Goal: Check status: Check status

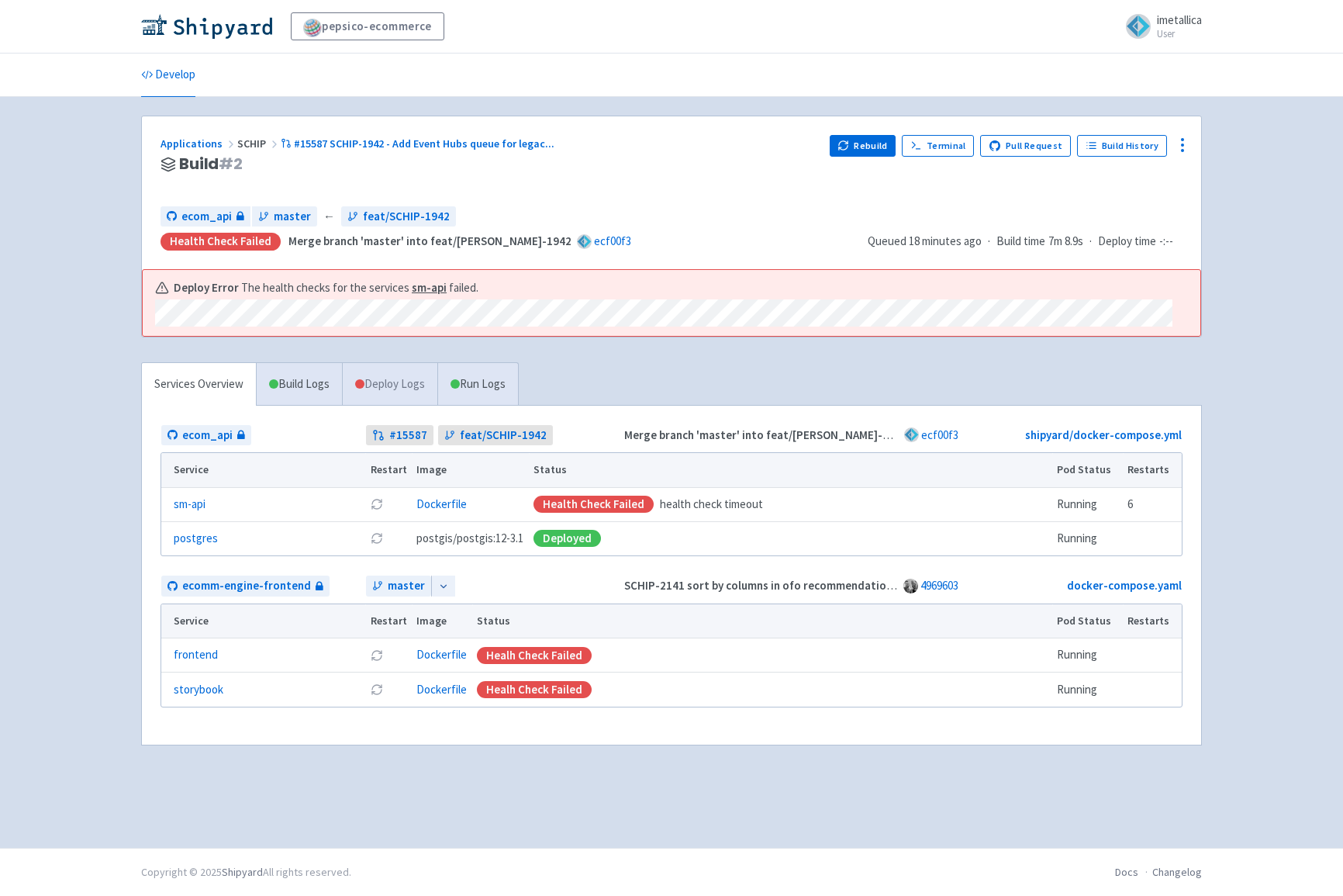
click at [382, 383] on link "Deploy Logs" at bounding box center [389, 383] width 95 height 42
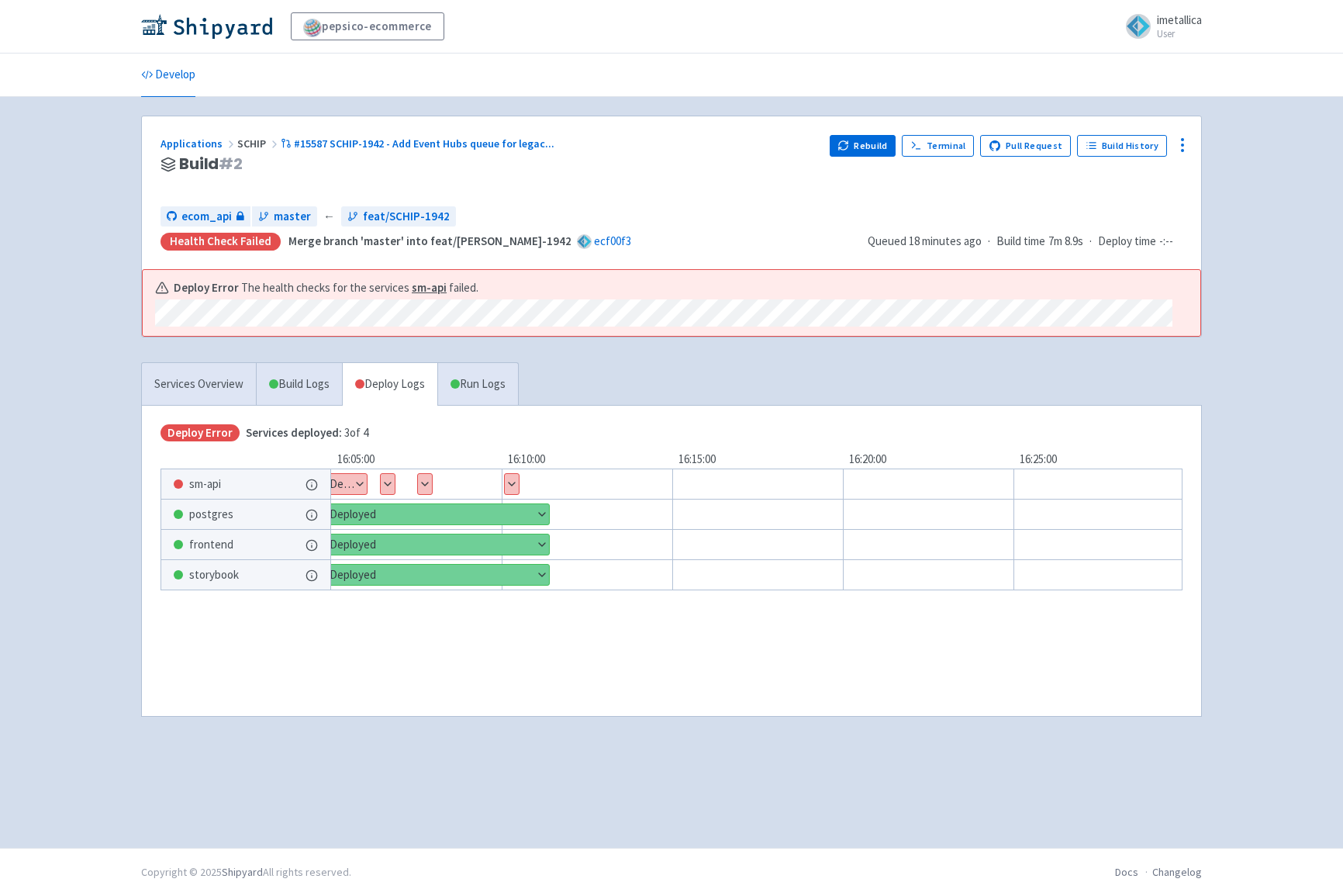
click at [362, 483] on button "Show details" at bounding box center [337, 483] width 61 height 20
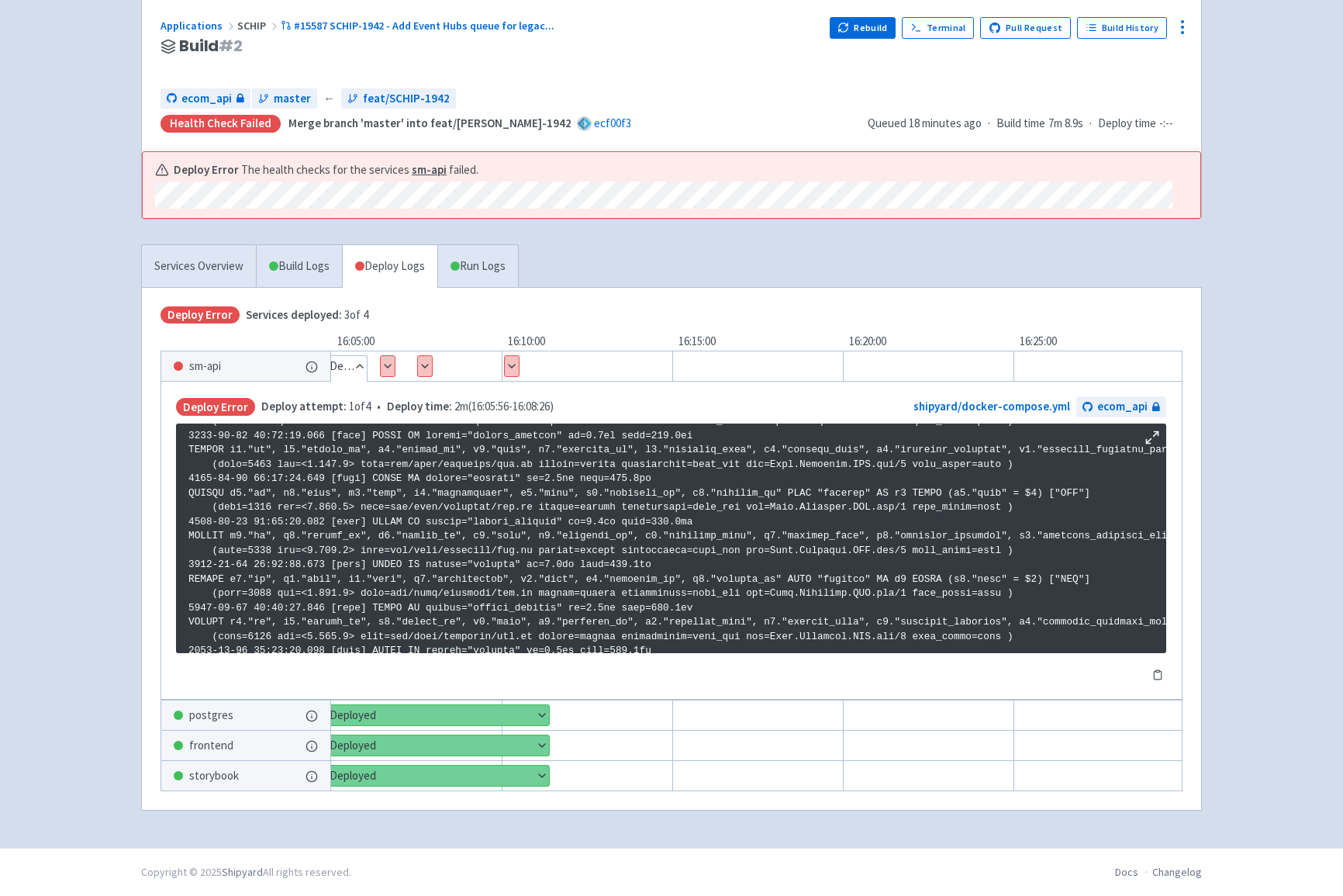
scroll to position [2579, 0]
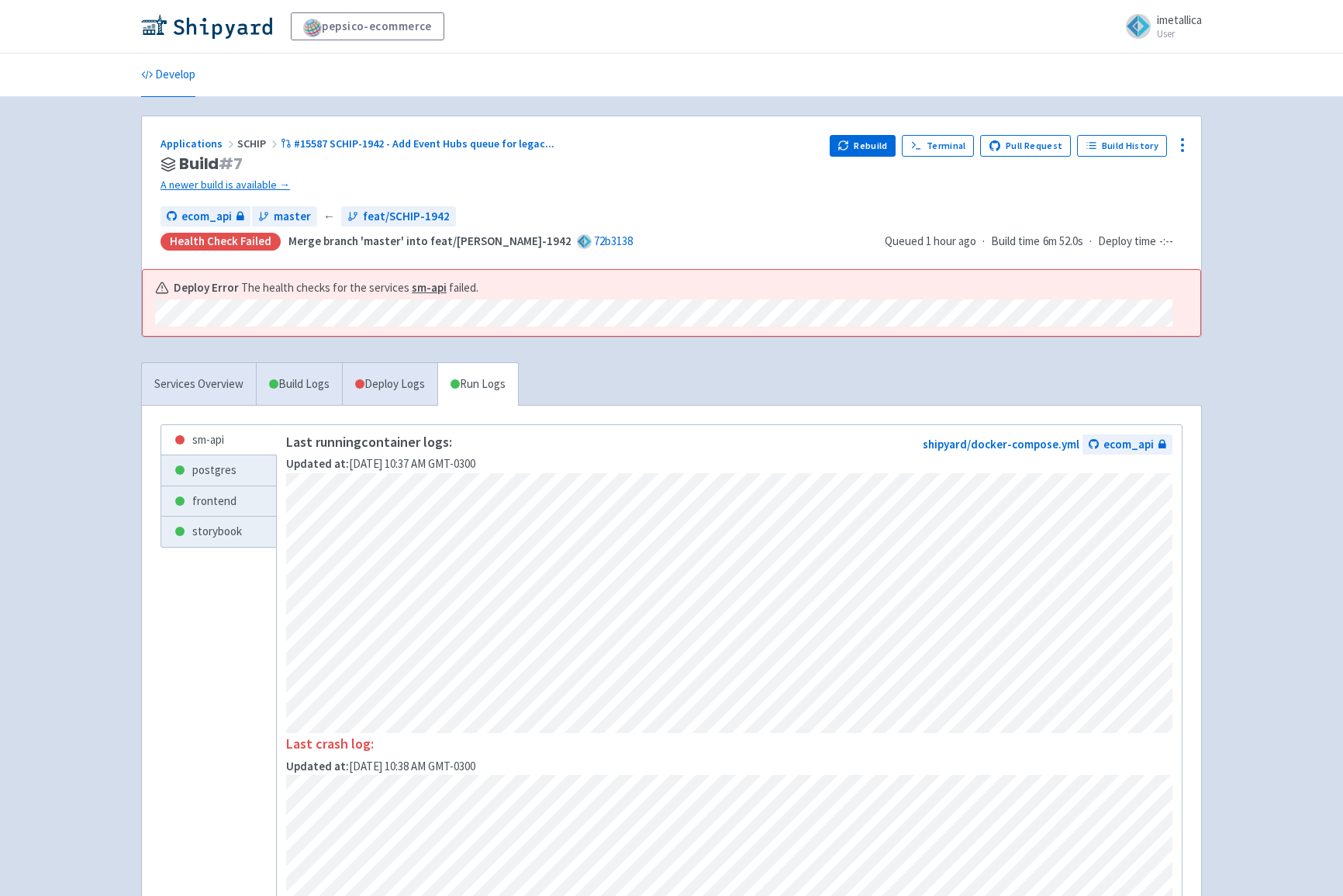
scroll to position [14, 0]
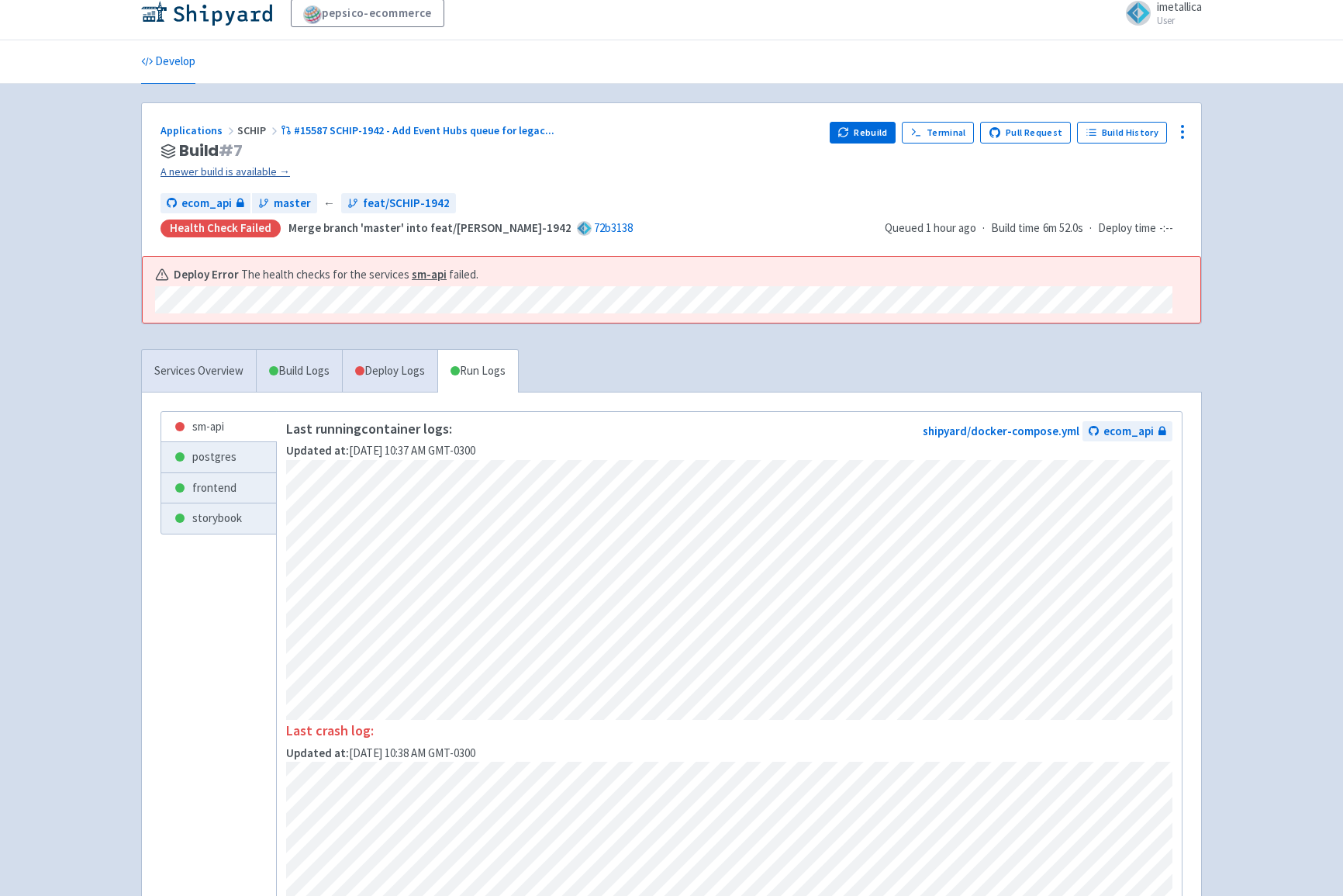
click at [237, 168] on link "A newer build is available →" at bounding box center [489, 172] width 656 height 18
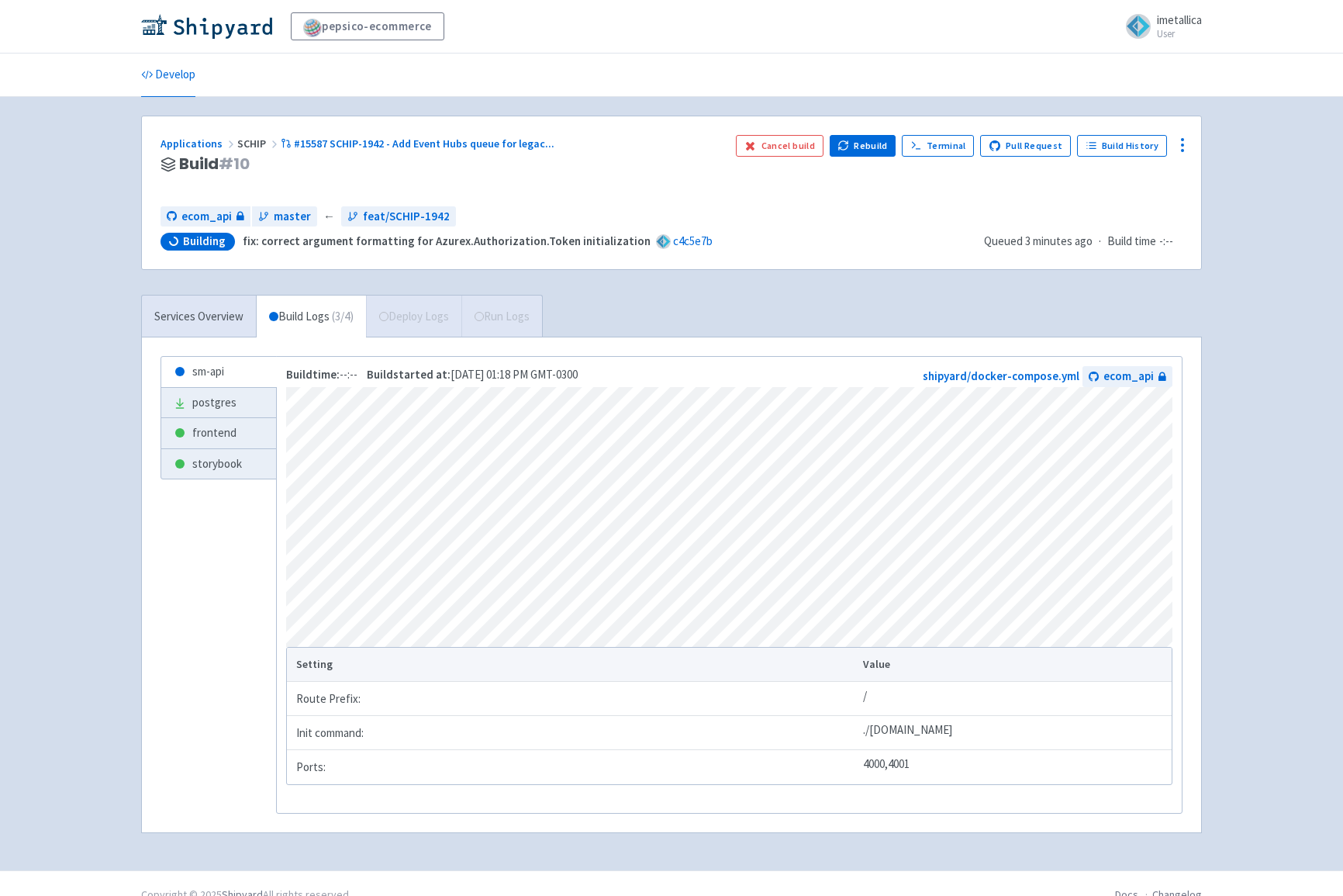
click at [426, 283] on div "Applications SCHIP #15587 SCHIP-1942 - Add Event Hubs queue for legac ... Build…" at bounding box center [672, 484] width 1060 height 736
click at [418, 311] on div "Services Overview Build Logs ( 3 / 4 ) Deploy Logs Run Logs" at bounding box center [342, 315] width 402 height 42
click at [431, 313] on div "Services Overview Build Logs ( 3 / 4 ) Deploy Logs Run Logs" at bounding box center [342, 315] width 402 height 42
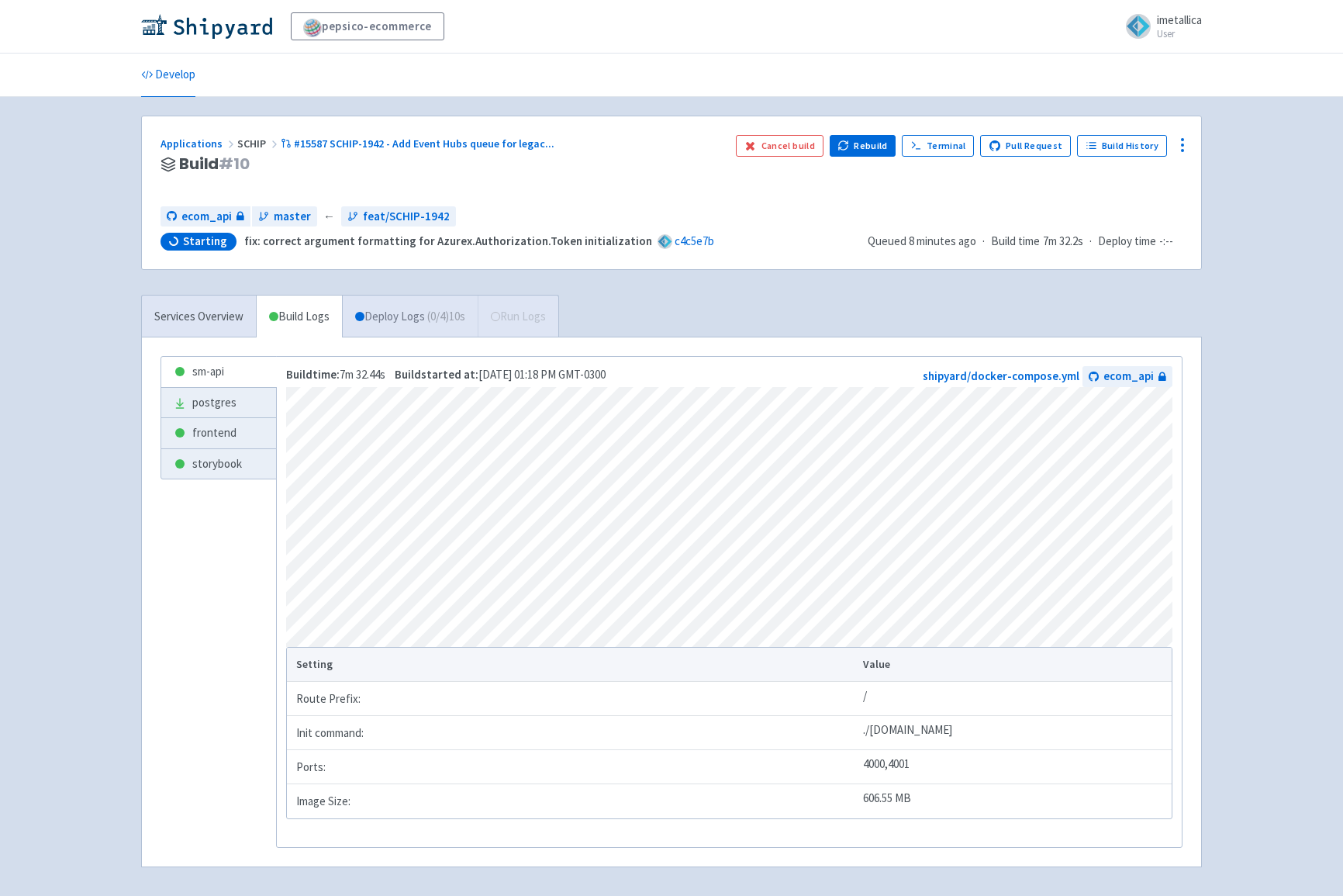
click at [442, 308] on span "( 0 / 4 ) 10s" at bounding box center [446, 317] width 38 height 18
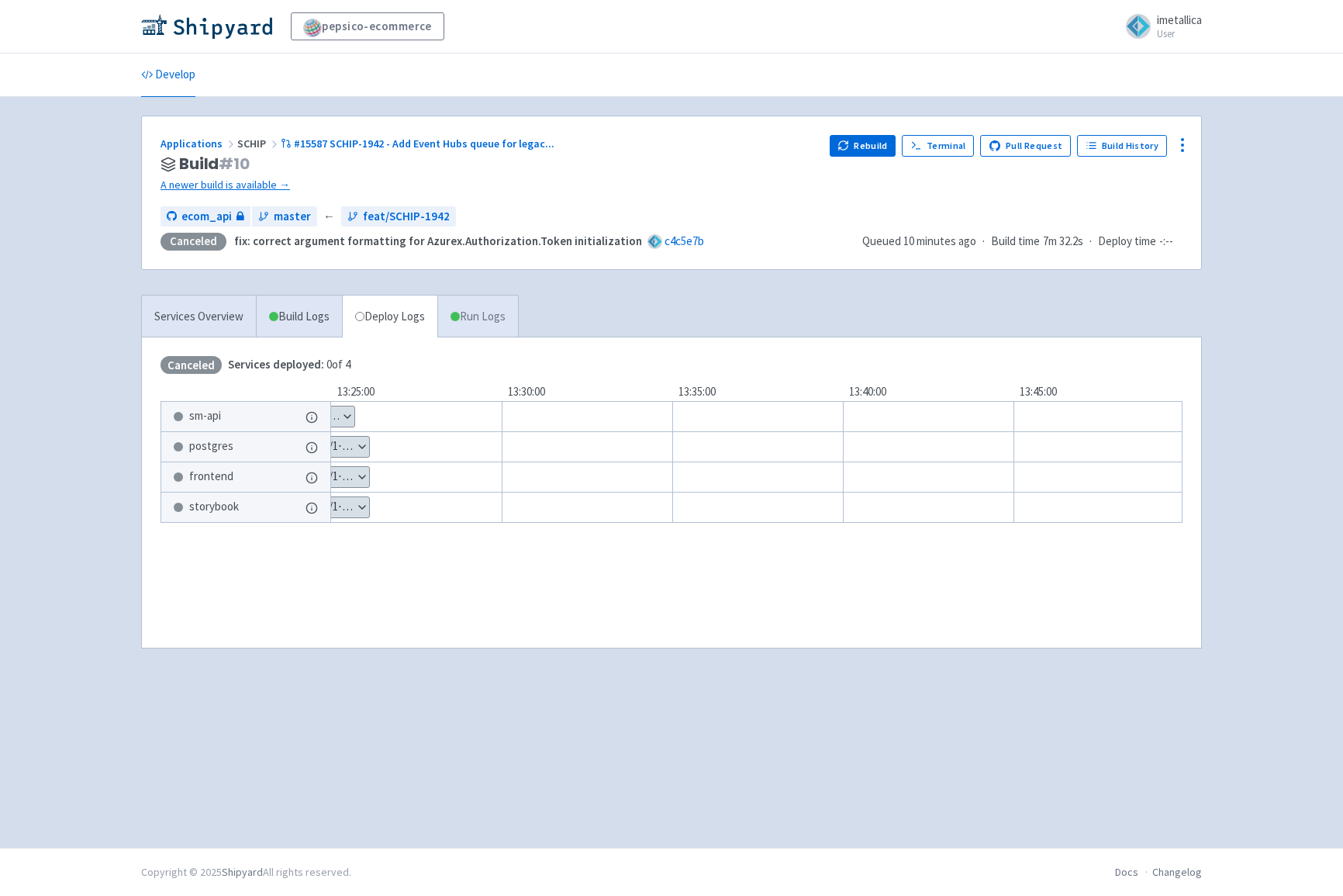
click at [490, 314] on link "Run Logs" at bounding box center [477, 316] width 81 height 42
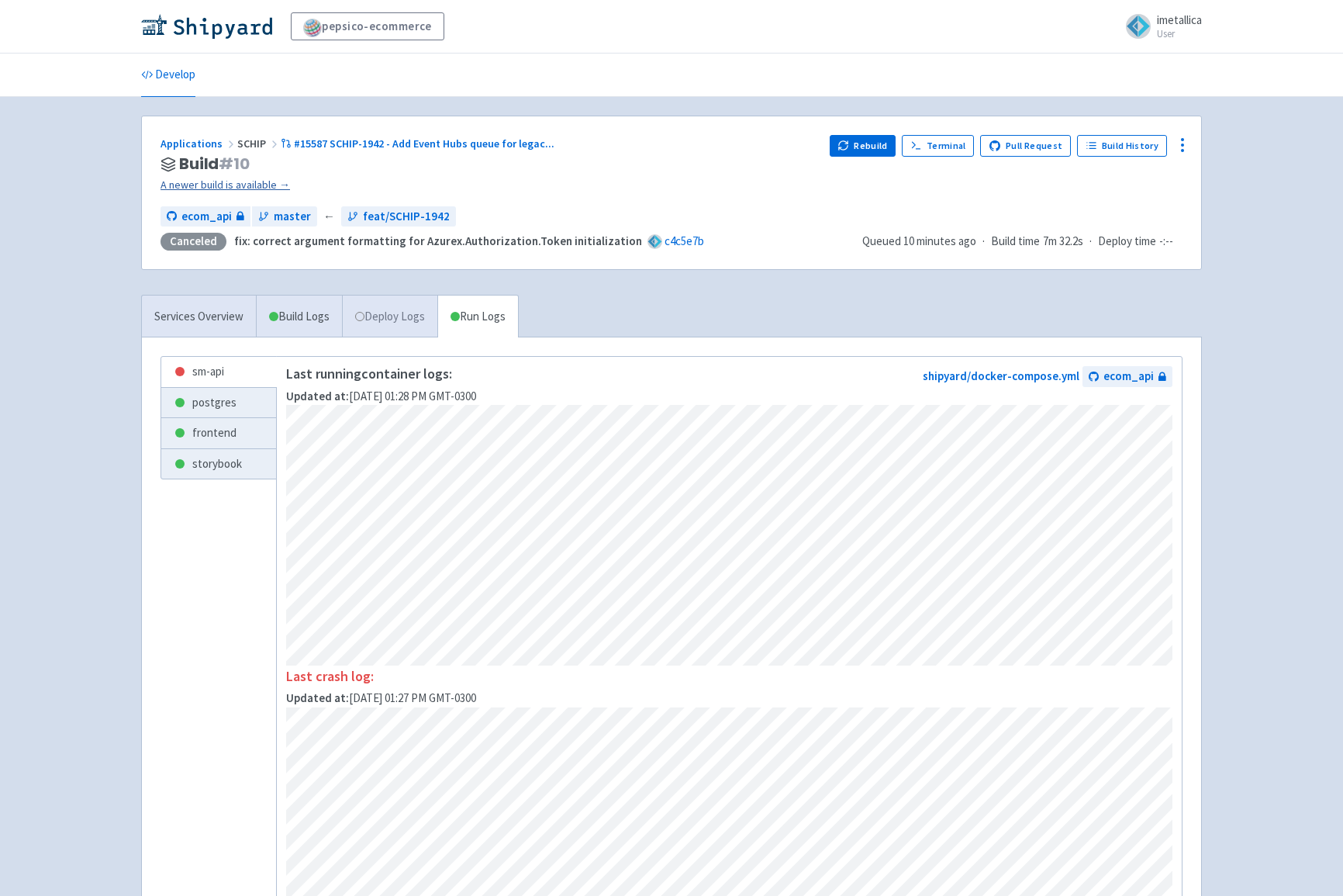
click at [256, 184] on link "A newer build is available →" at bounding box center [489, 184] width 656 height 18
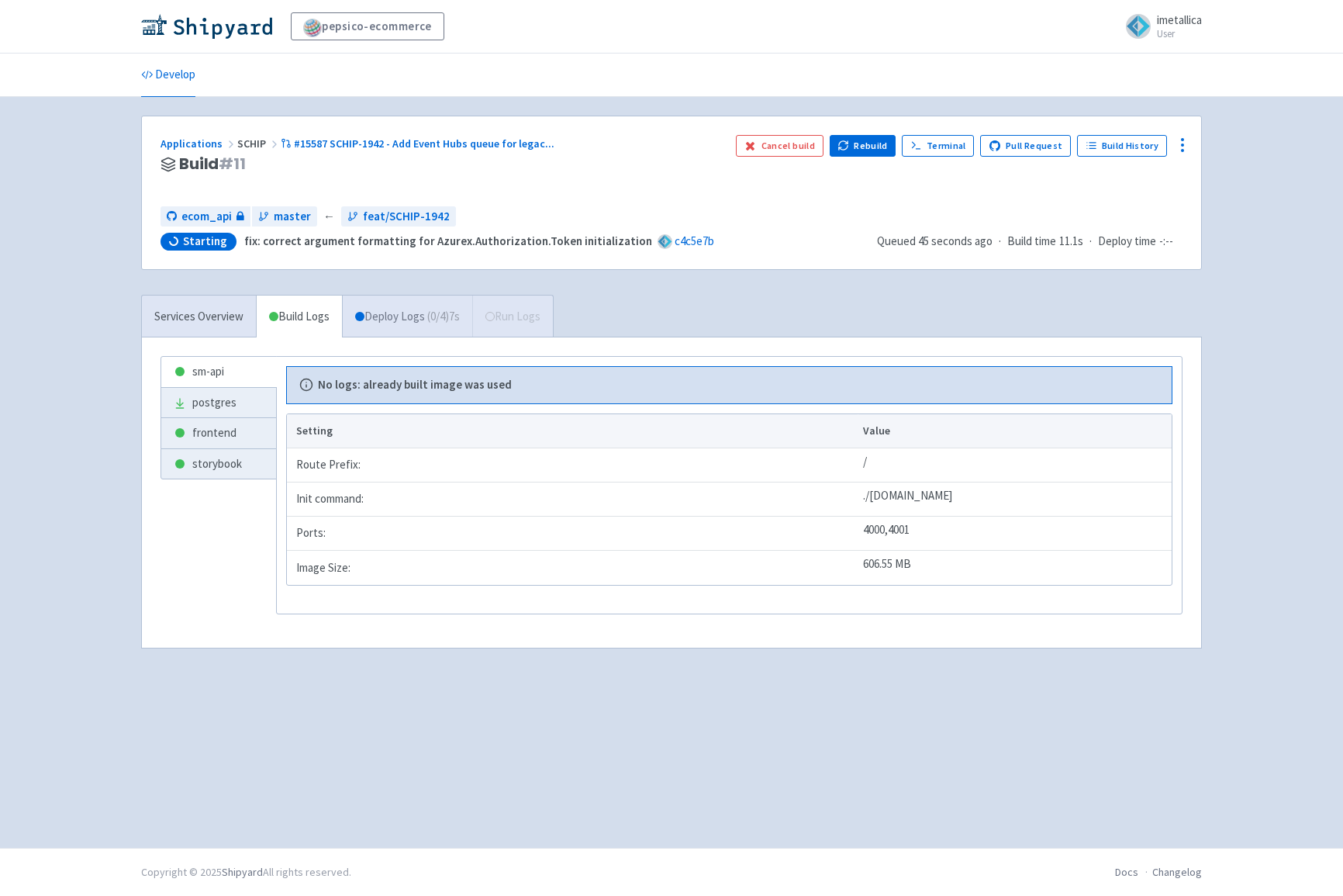
click at [417, 325] on link "Deploy Logs ( 0 / 4 ) 7s" at bounding box center [406, 316] width 130 height 42
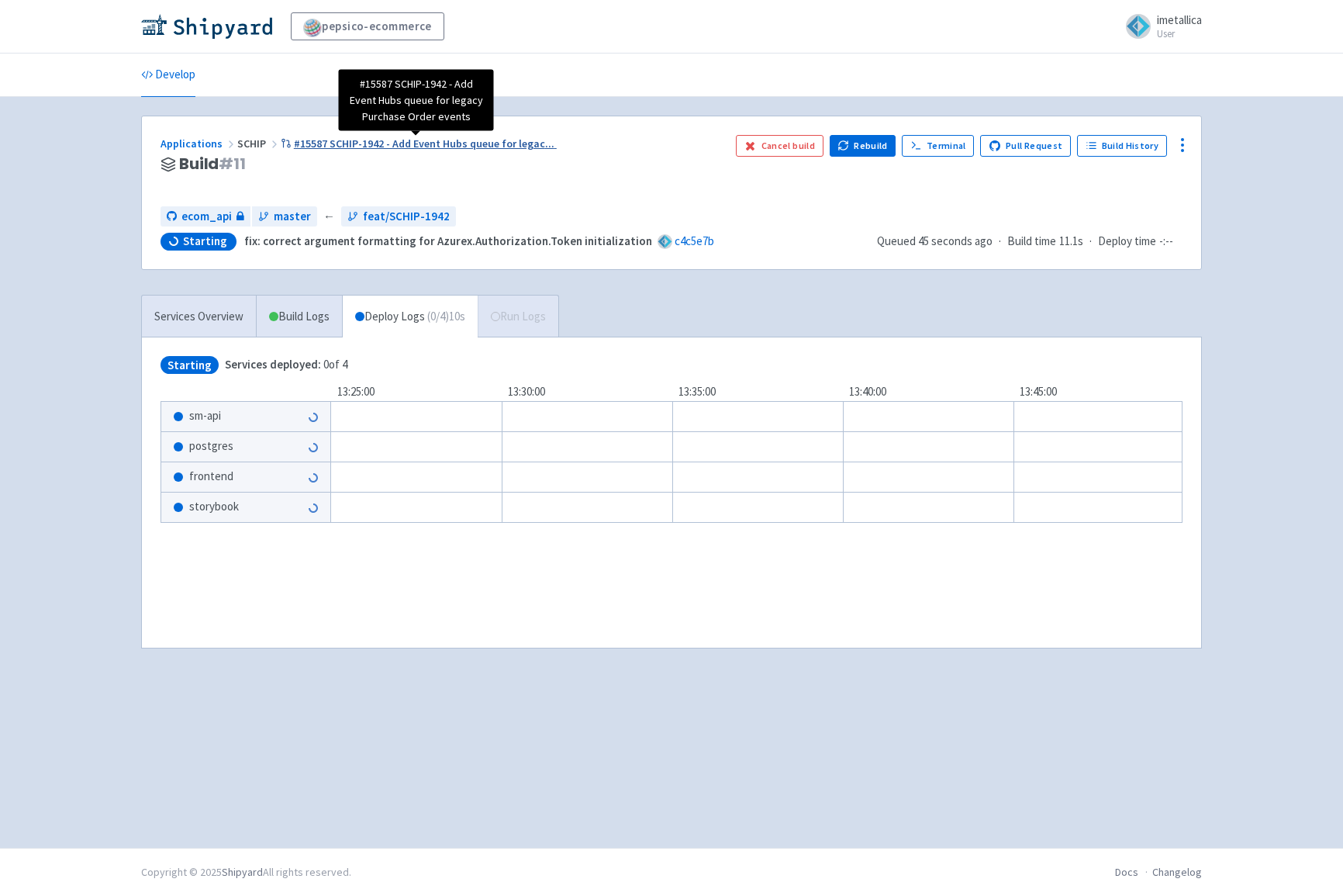
click at [418, 138] on span "#15587 SCHIP-1942 - Add Event Hubs queue for legac ..." at bounding box center [424, 143] width 260 height 14
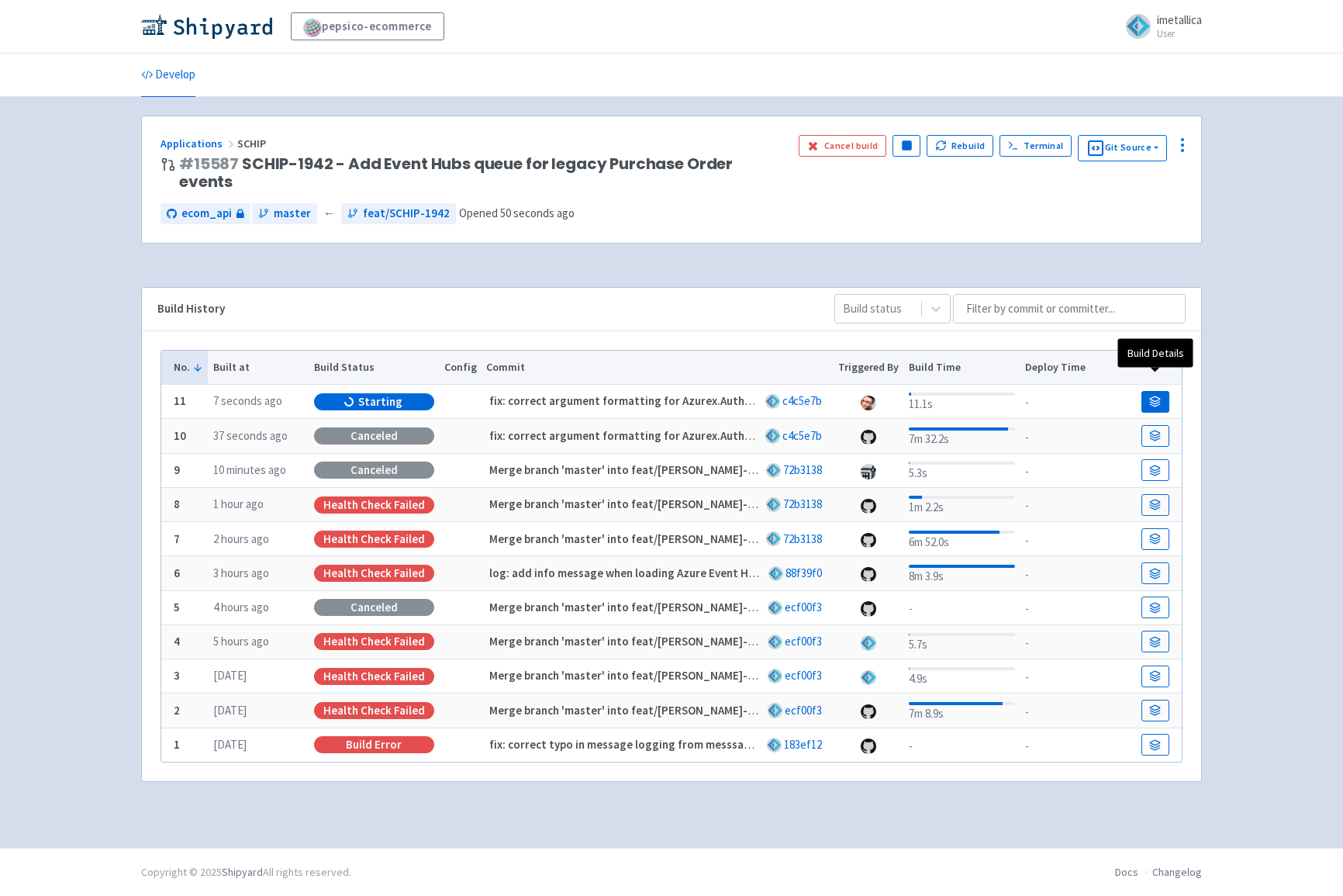
click at [1149, 395] on icon at bounding box center [1155, 401] width 12 height 12
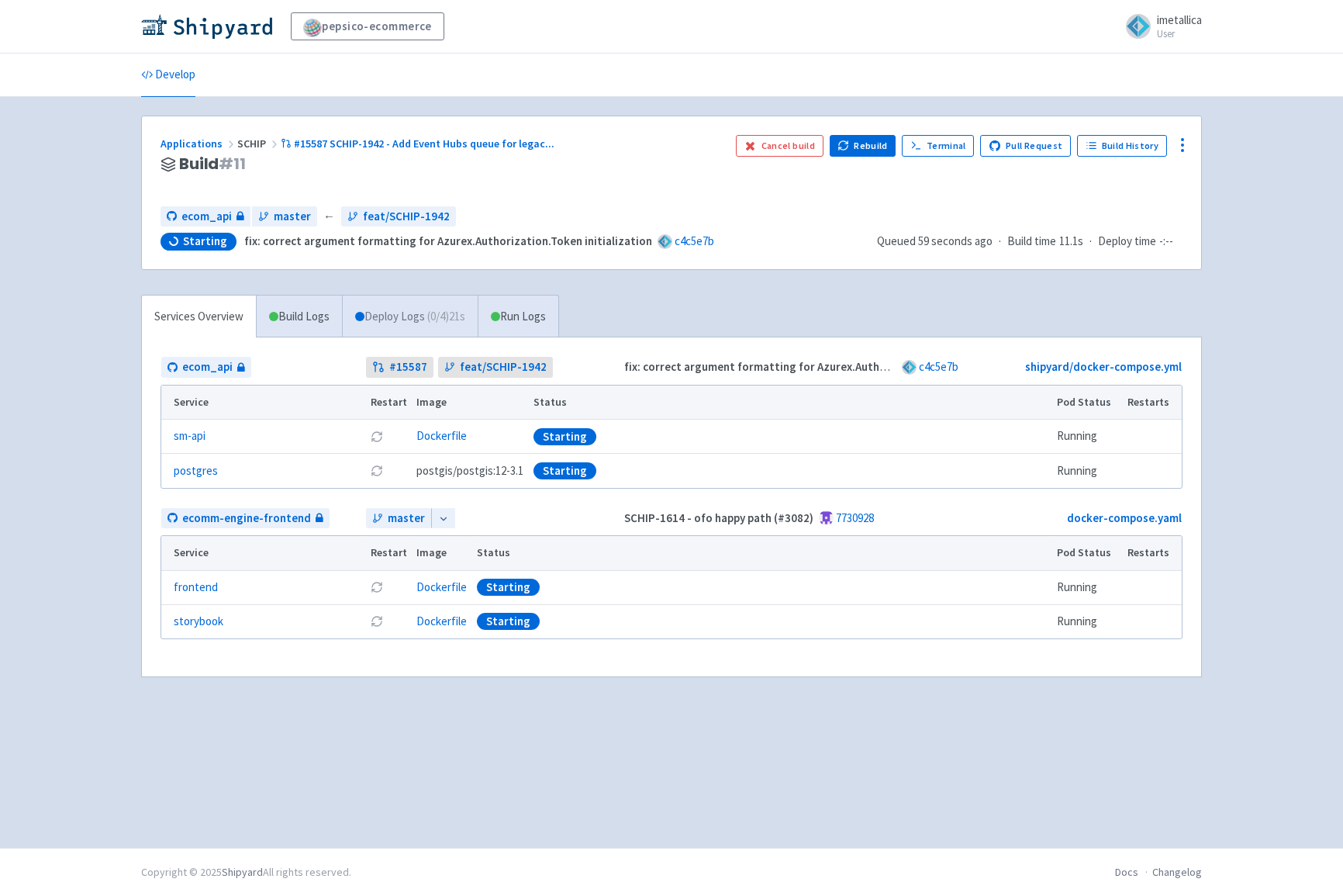
click at [393, 308] on link "Deploy Logs ( 0 / 4 ) 21s" at bounding box center [410, 316] width 136 height 42
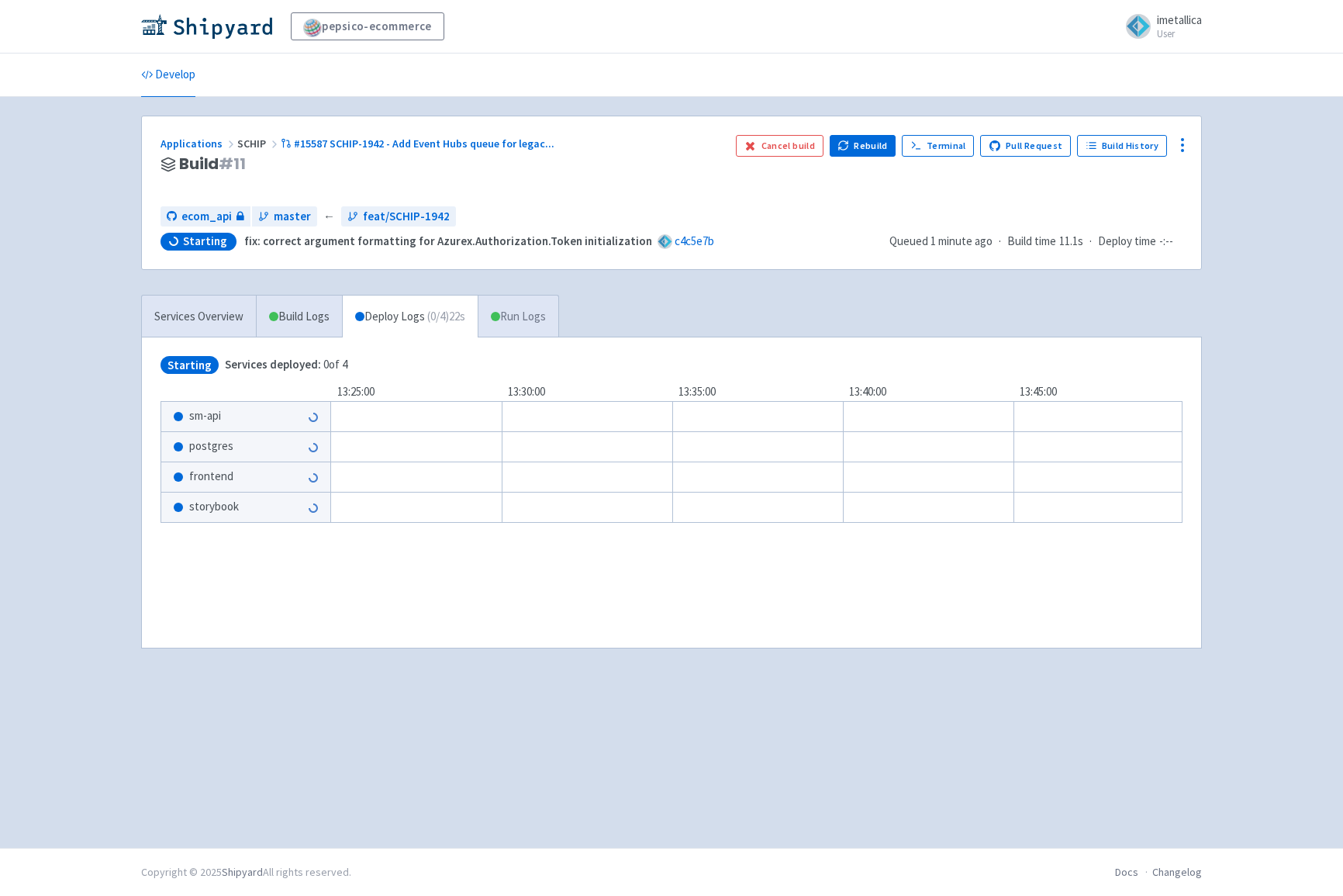
click at [521, 323] on link "Run Logs" at bounding box center [517, 316] width 81 height 42
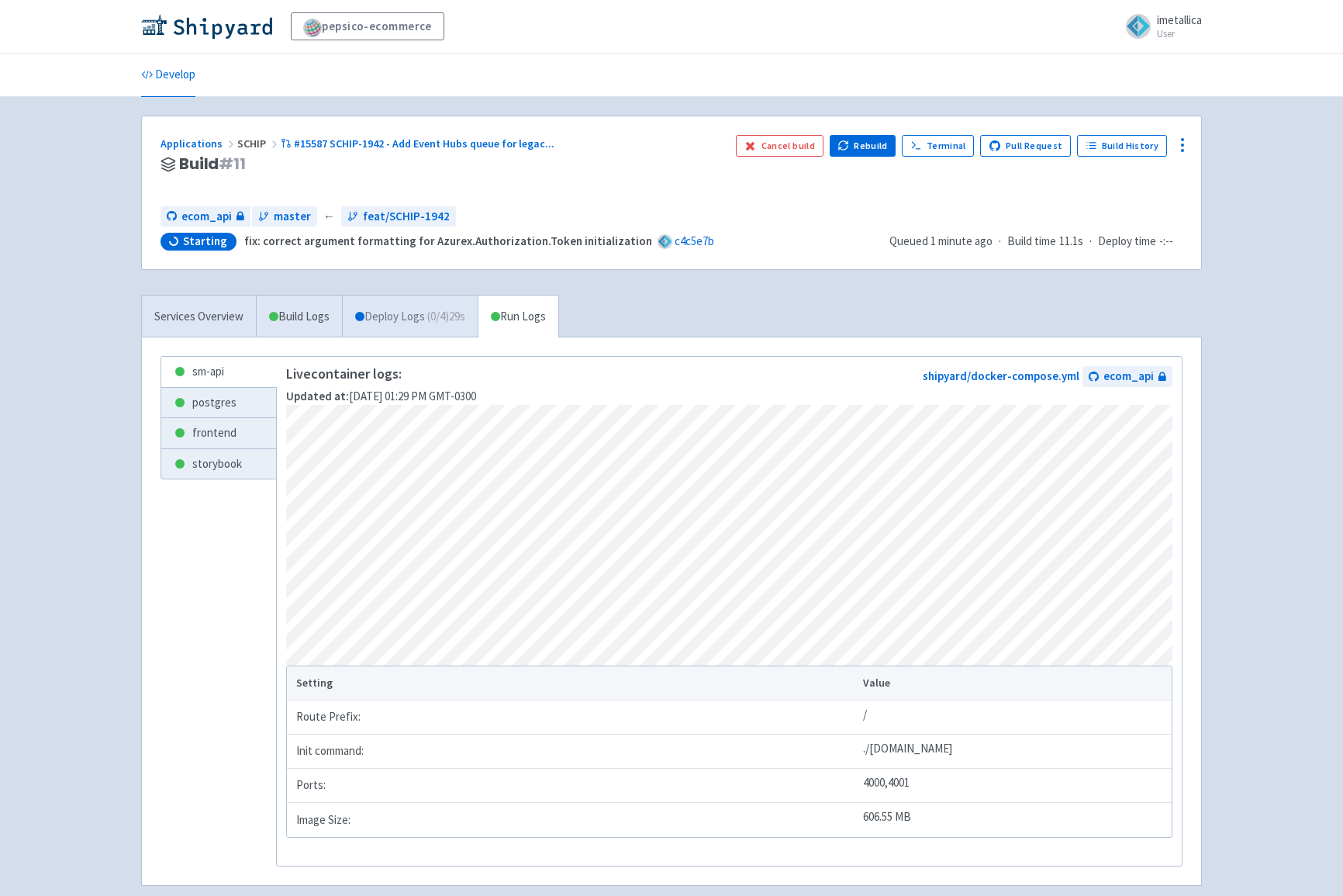
click at [456, 315] on span "( 0 / 4 ) 29s" at bounding box center [446, 317] width 38 height 18
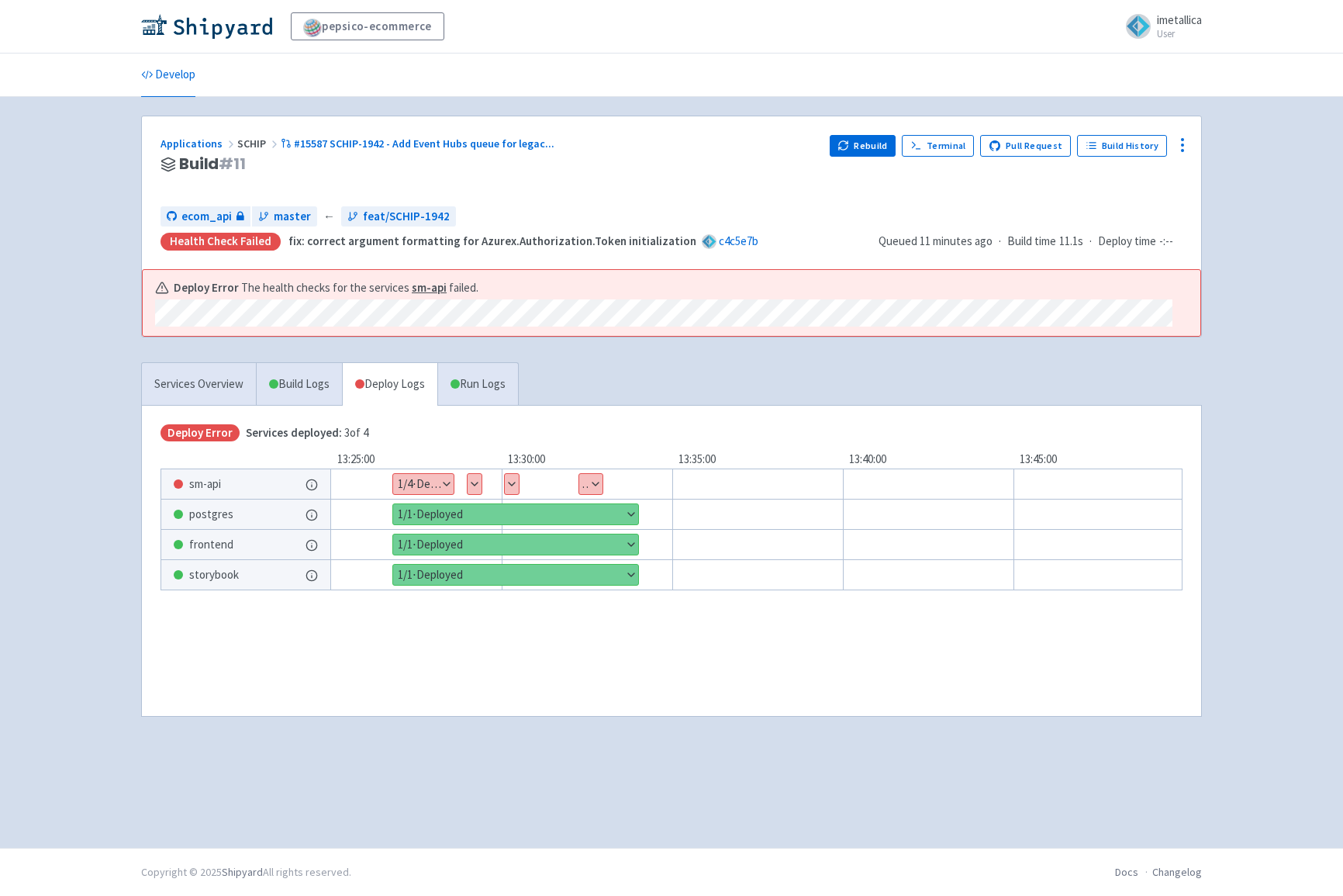
click at [446, 478] on button "Show details" at bounding box center [423, 483] width 61 height 20
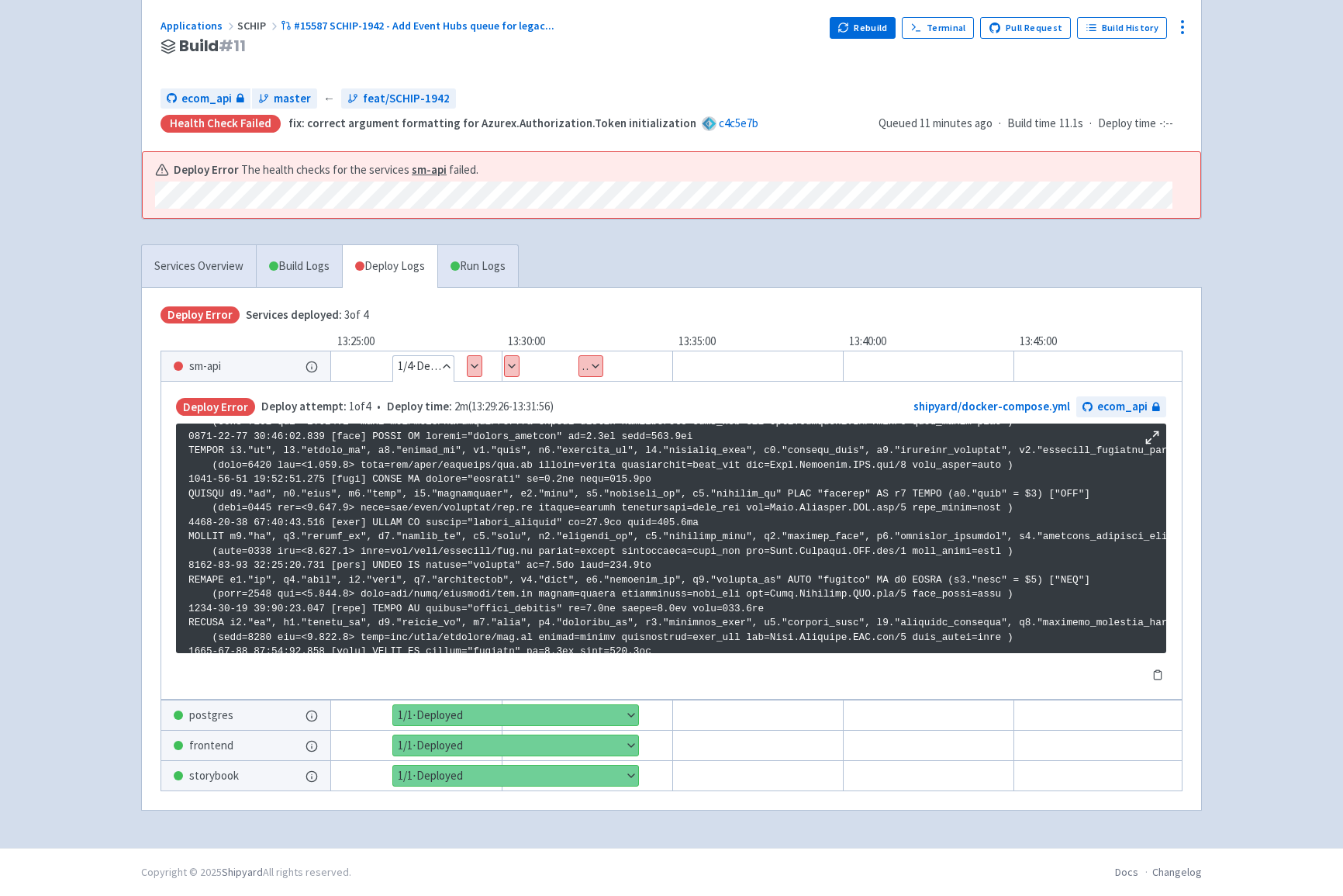
scroll to position [2579, 0]
click at [592, 360] on button "Show details" at bounding box center [590, 366] width 23 height 20
